Goal: Ask a question

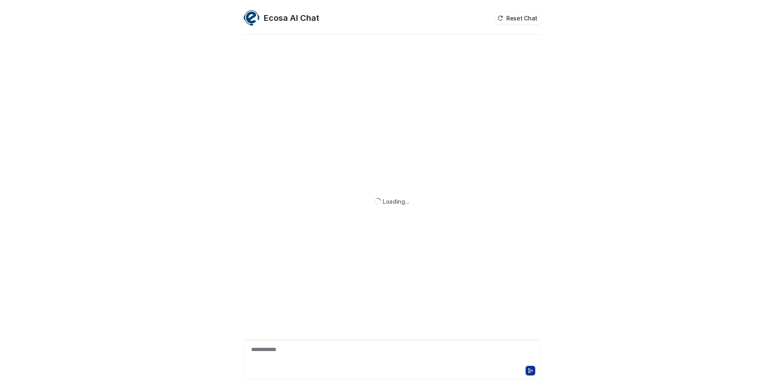
click at [331, 348] on div "**********" at bounding box center [391, 354] width 293 height 19
paste div
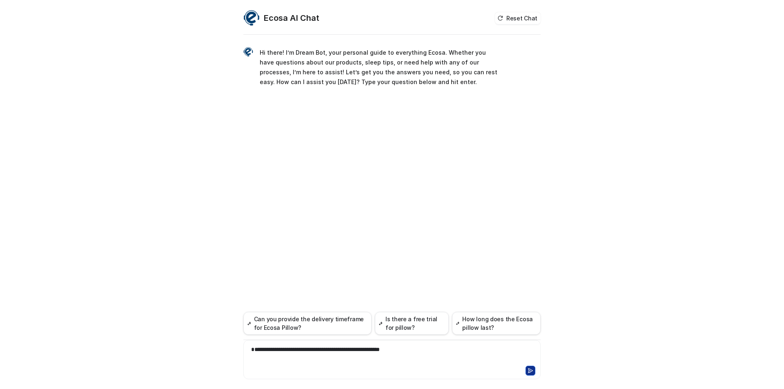
click at [529, 373] on icon at bounding box center [530, 371] width 6 height 6
